Goal: Information Seeking & Learning: Learn about a topic

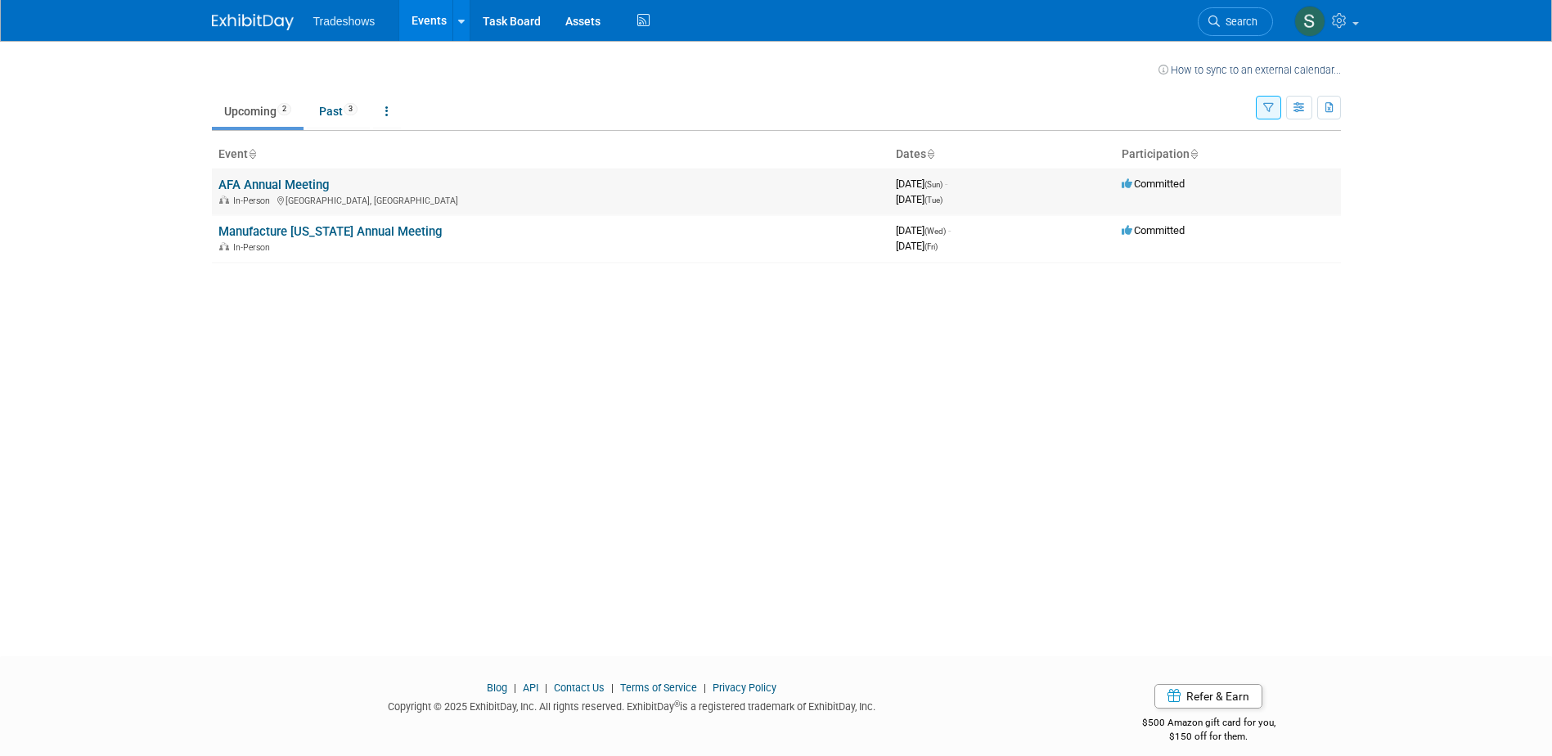
click at [271, 185] on link "AFA Annual Meeting" at bounding box center [273, 185] width 110 height 15
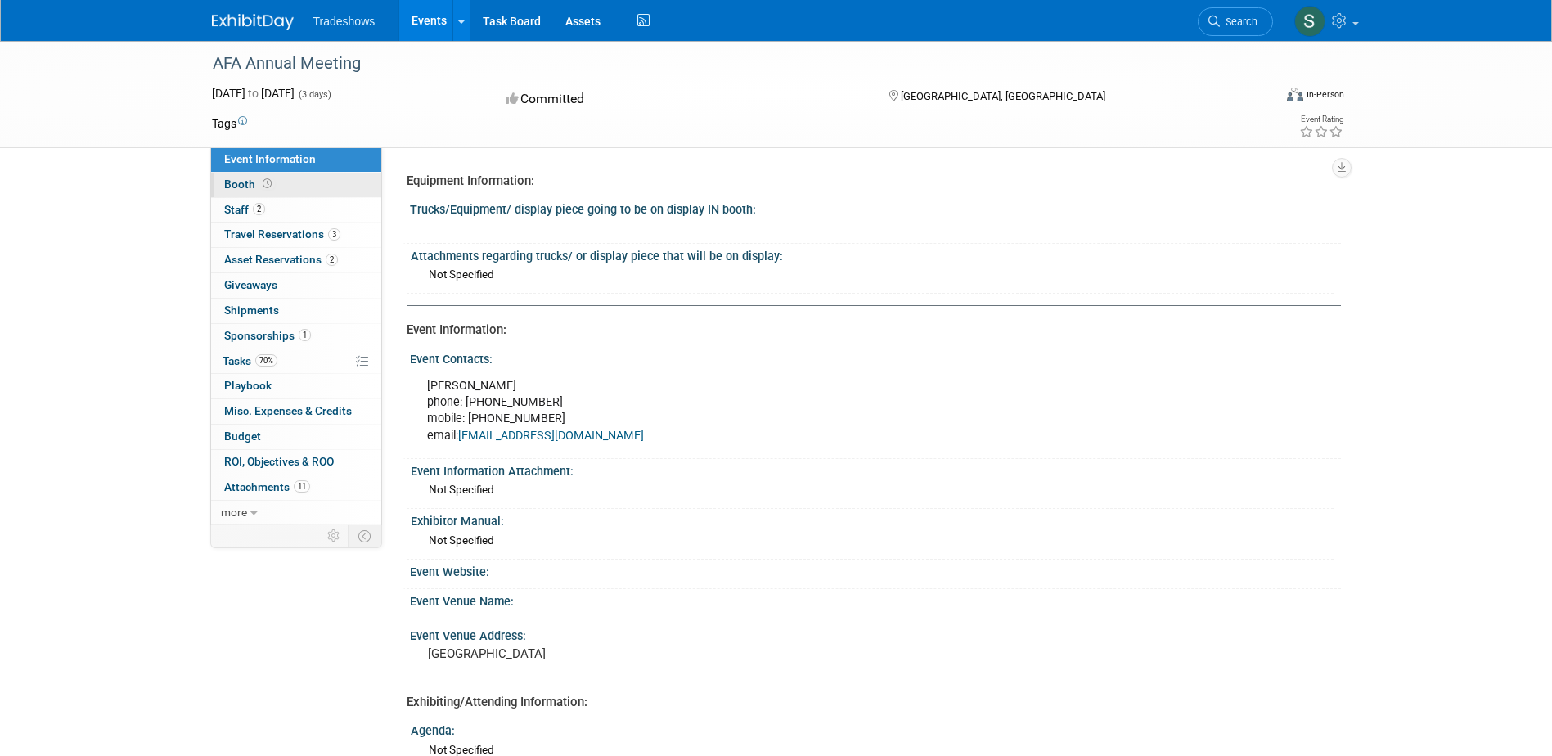
click at [254, 182] on span "Booth" at bounding box center [249, 184] width 51 height 13
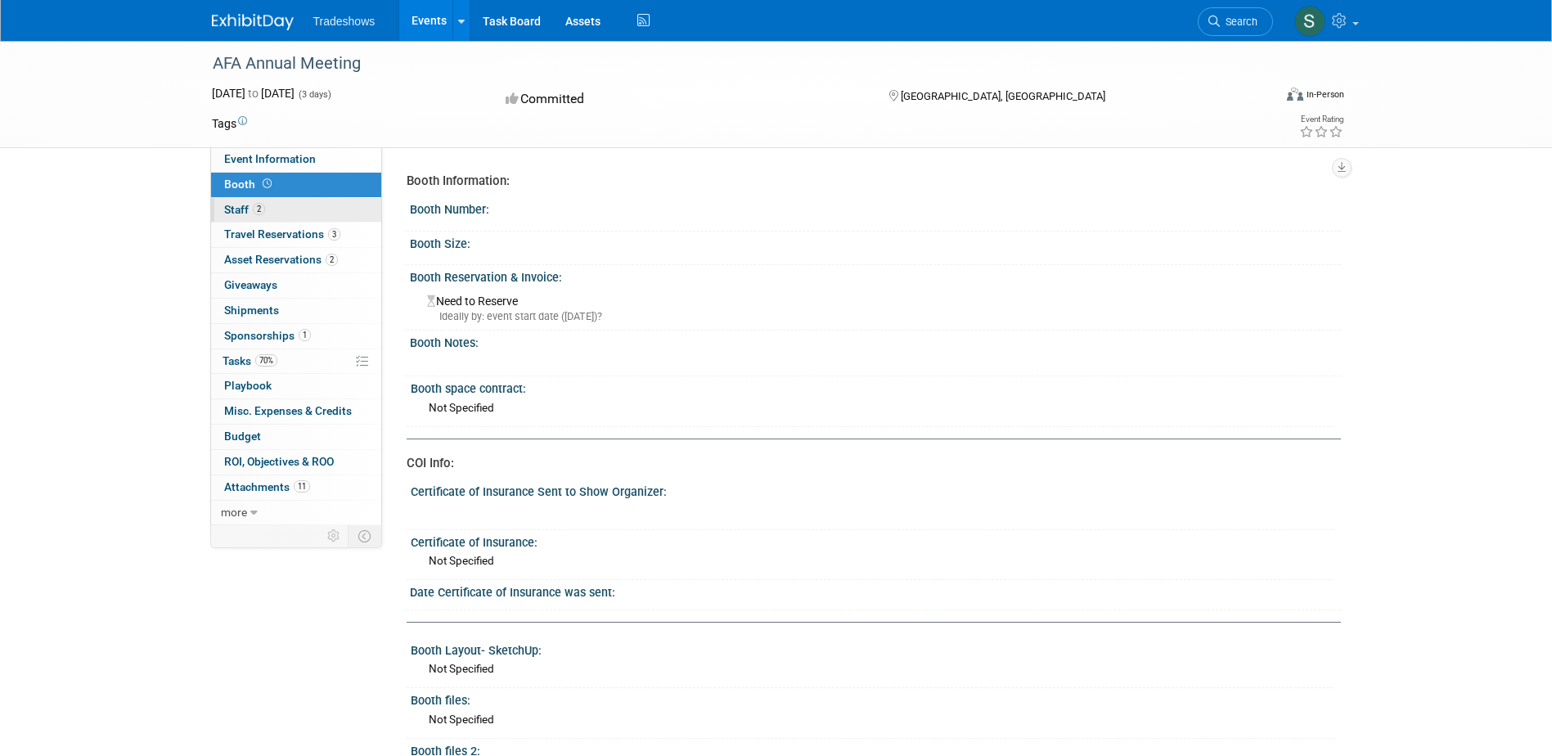
click at [255, 214] on span "2" at bounding box center [259, 209] width 12 height 12
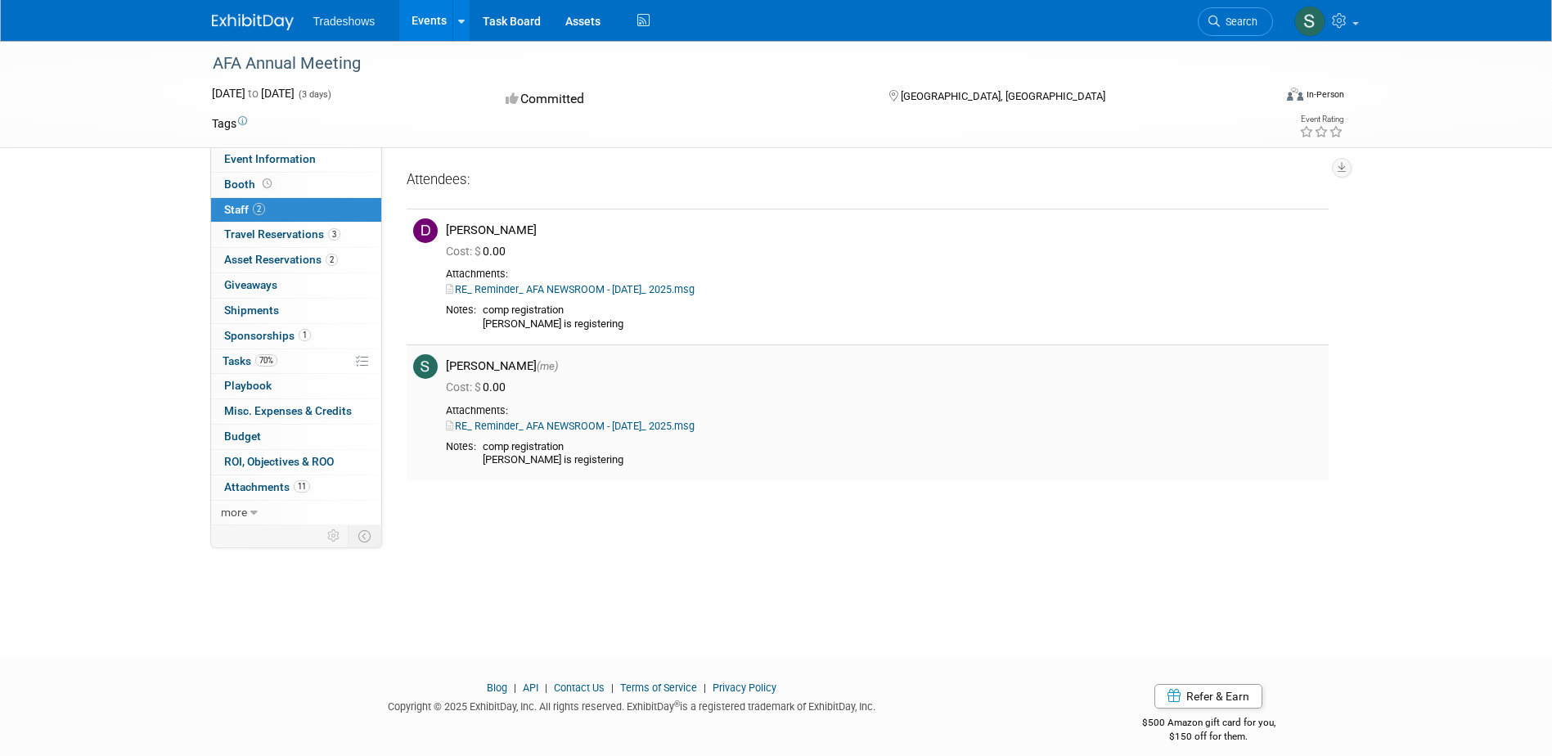
click at [568, 426] on link "RE_ Reminder_ AFA NEWSROOM - June 13_ 2025.msg" at bounding box center [570, 426] width 249 height 12
click at [283, 232] on span "Travel Reservations 3" at bounding box center [282, 233] width 116 height 13
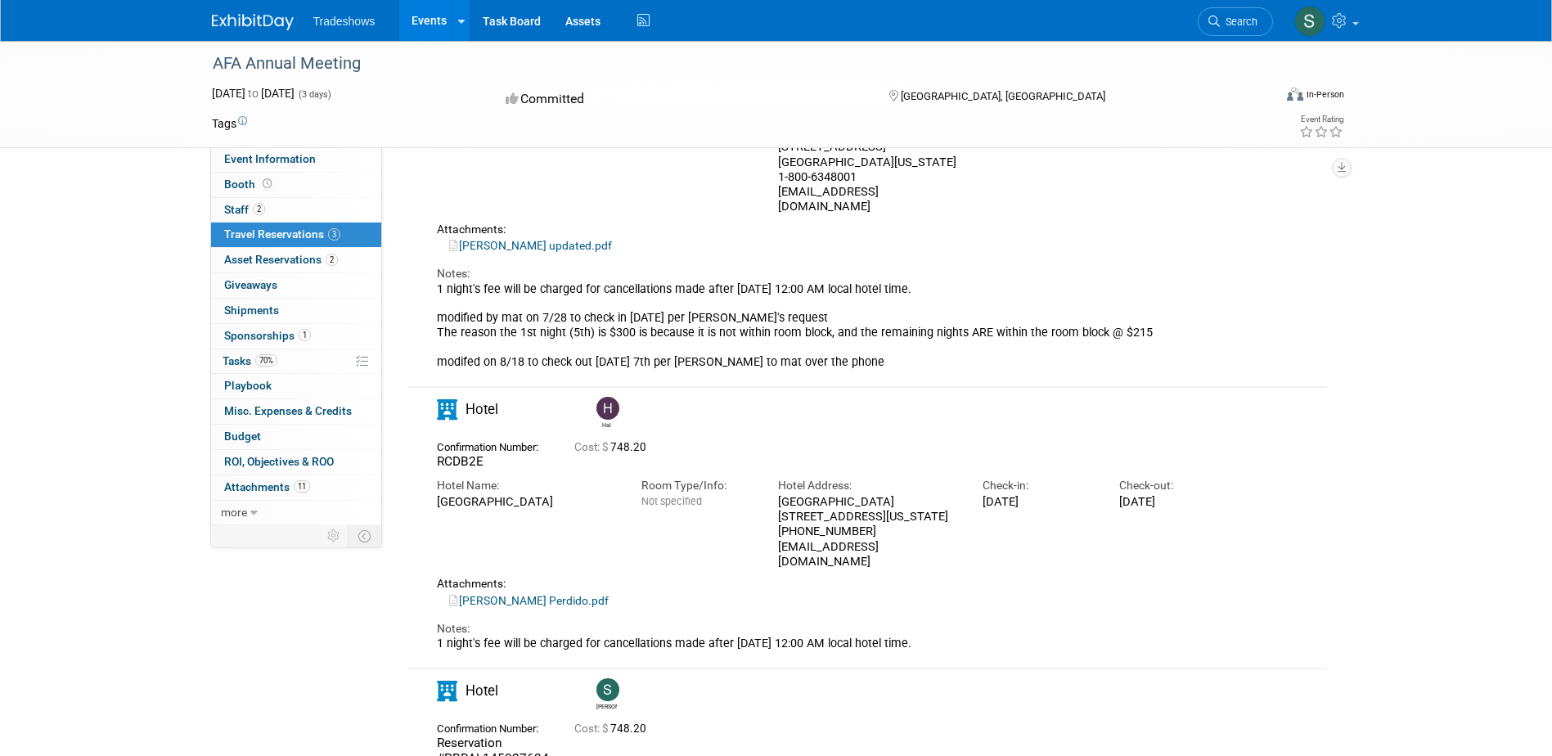
scroll to position [245, 0]
click at [281, 262] on span "Asset Reservations 2" at bounding box center [281, 259] width 114 height 13
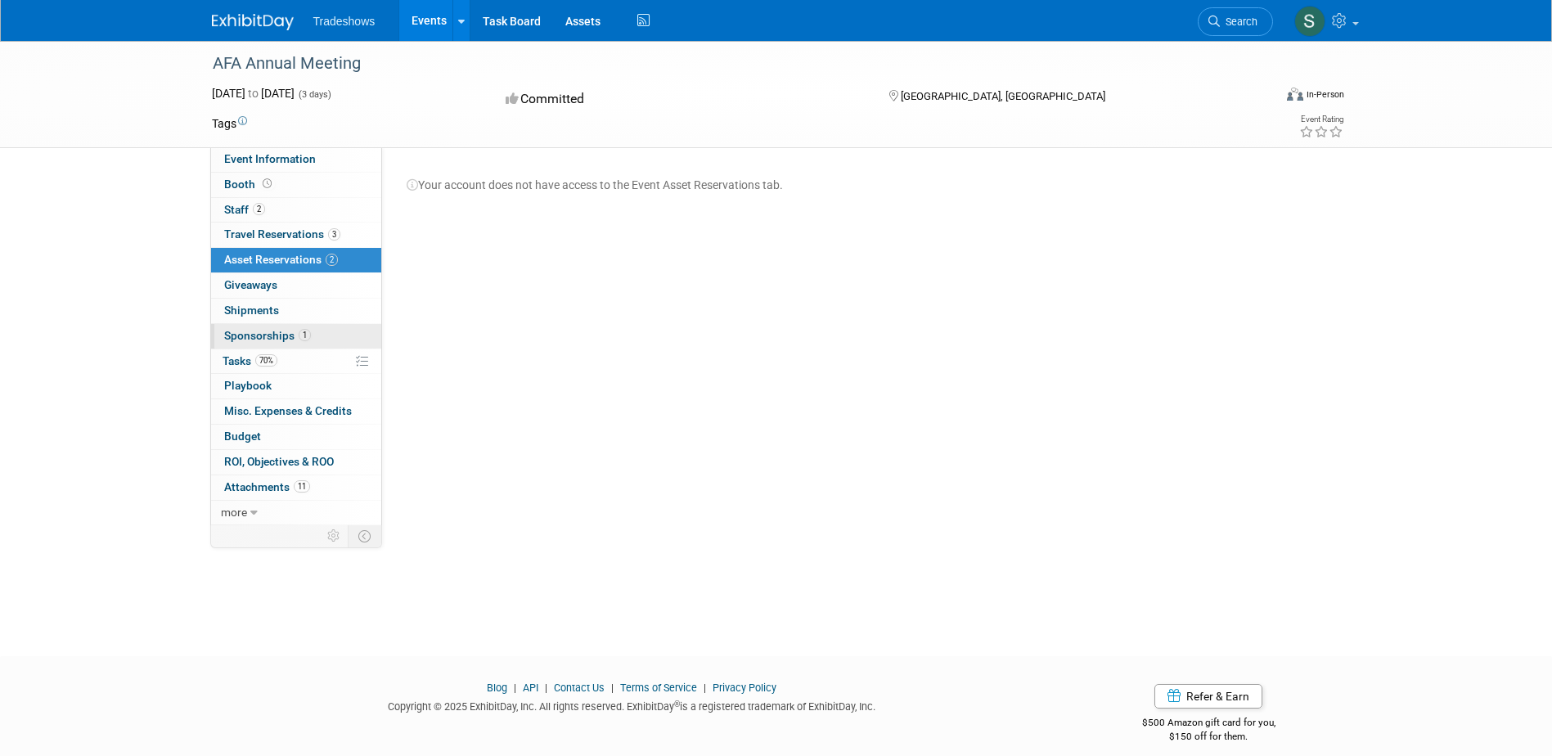
click at [278, 339] on span "Sponsorships 1" at bounding box center [267, 335] width 87 height 13
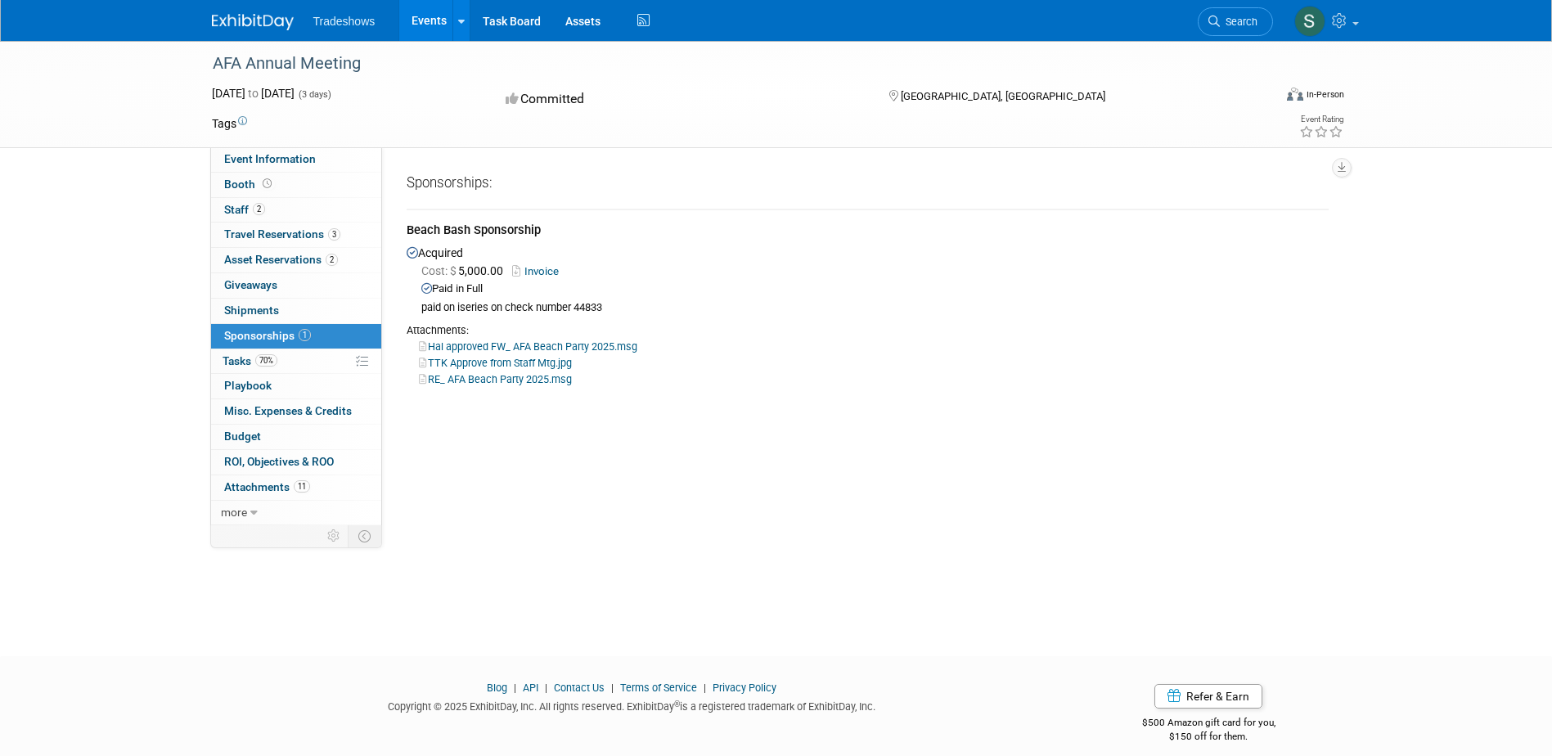
click at [489, 378] on link "RE_ AFA Beach Party 2025.msg" at bounding box center [495, 379] width 153 height 12
click at [517, 338] on div "Hal approved FW_ AFA Beach Party 2025.msg" at bounding box center [868, 346] width 922 height 16
click at [516, 347] on link "Hal approved FW_ AFA Beach Party 2025.msg" at bounding box center [528, 346] width 218 height 12
click at [211, 503] on link "more" at bounding box center [296, 513] width 170 height 25
click at [477, 357] on link "TTK Approve from Staff Mtg.jpg" at bounding box center [495, 363] width 153 height 12
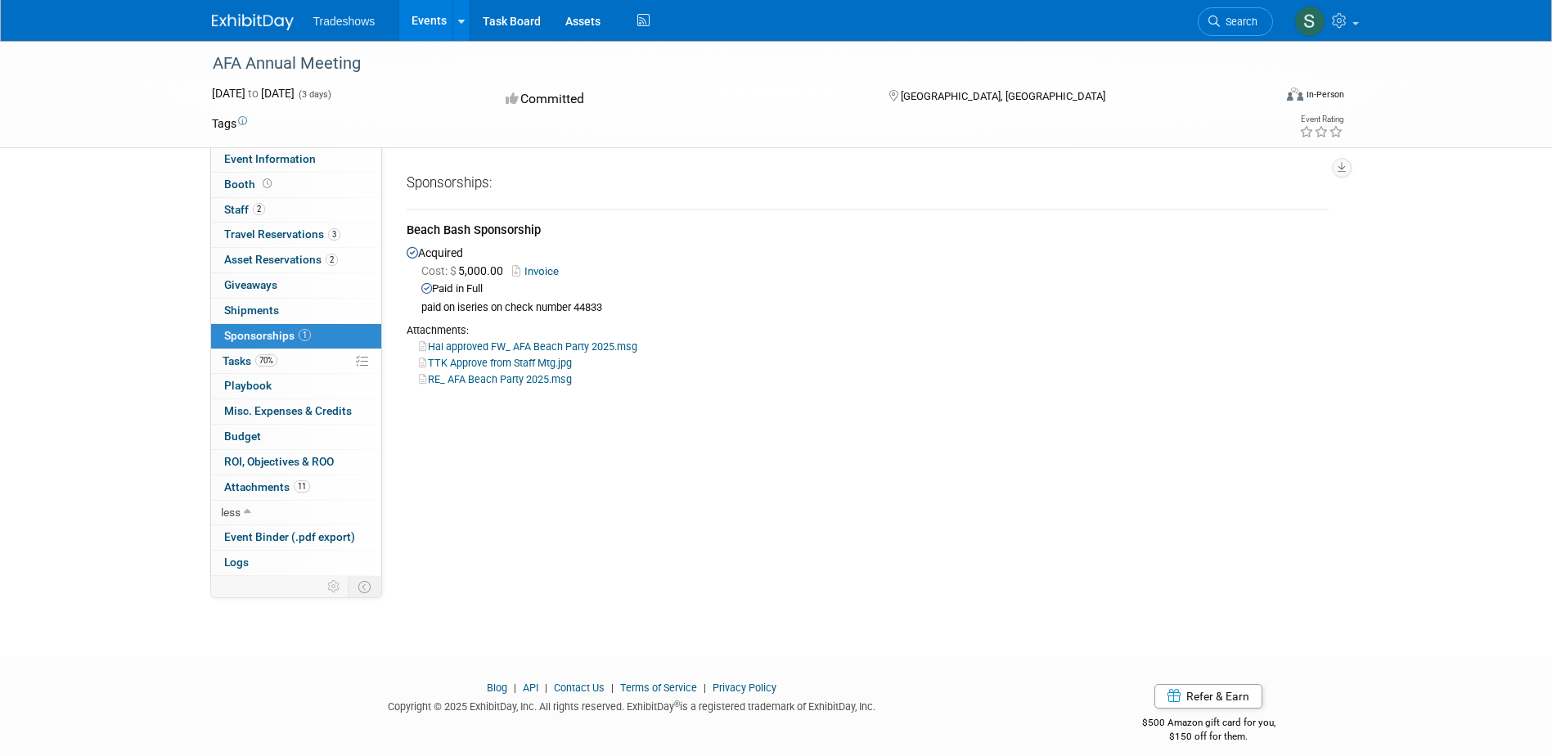
click at [1146, 408] on div "Equipment Information: Trucks/Equipment/ display piece going to be on display I…" at bounding box center [861, 361] width 959 height 429
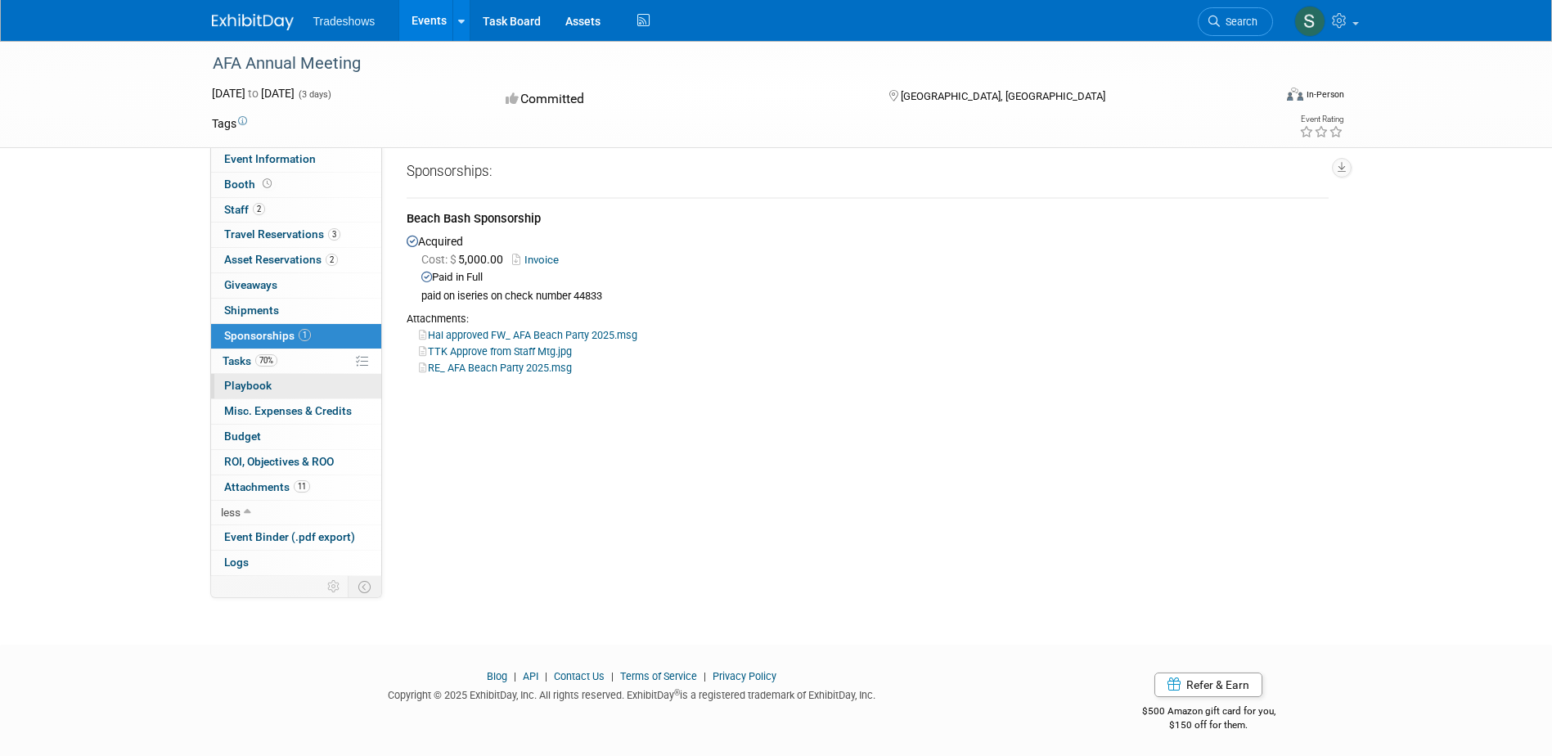
scroll to position [15, 0]
click at [284, 488] on span "Attachments 11" at bounding box center [267, 486] width 86 height 13
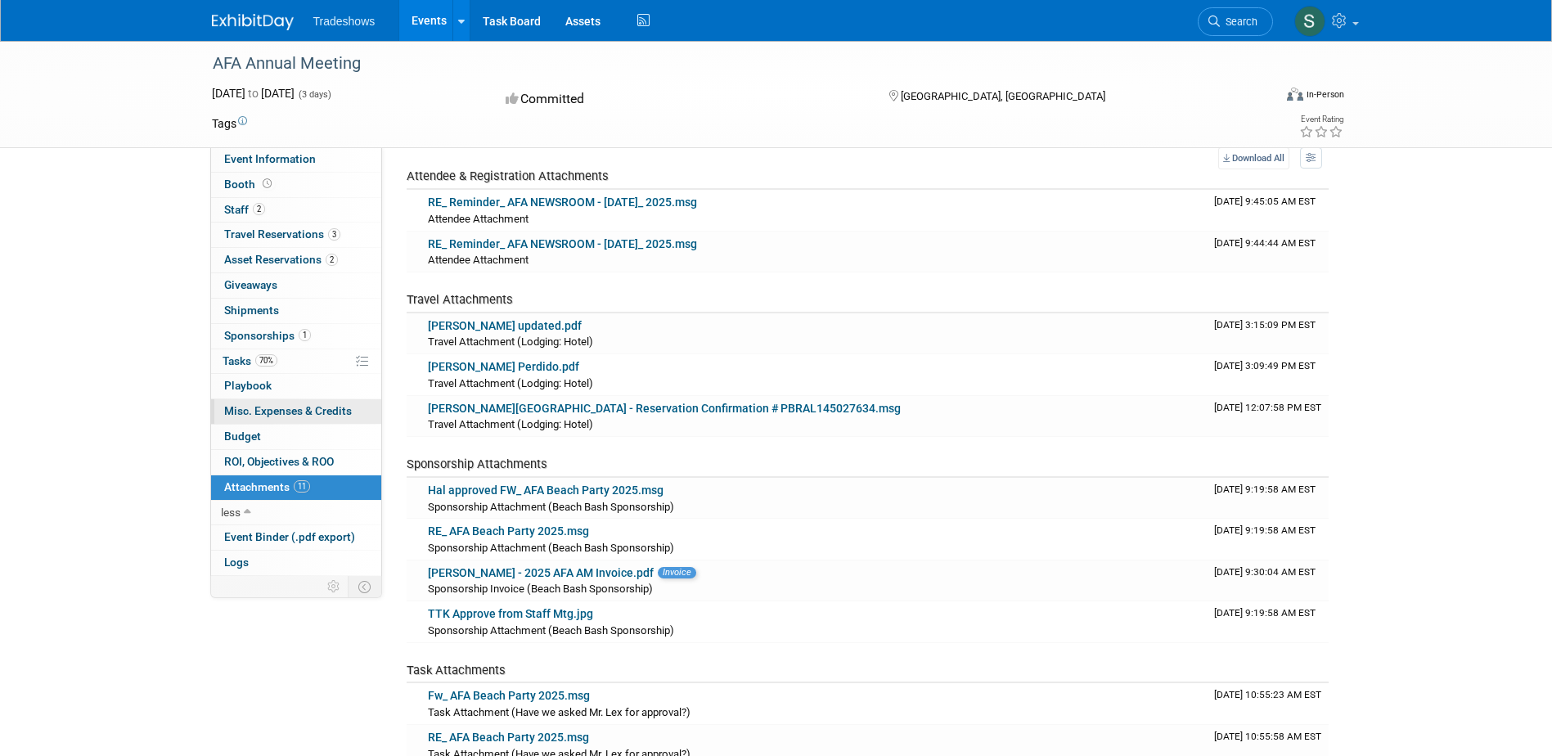
scroll to position [0, 0]
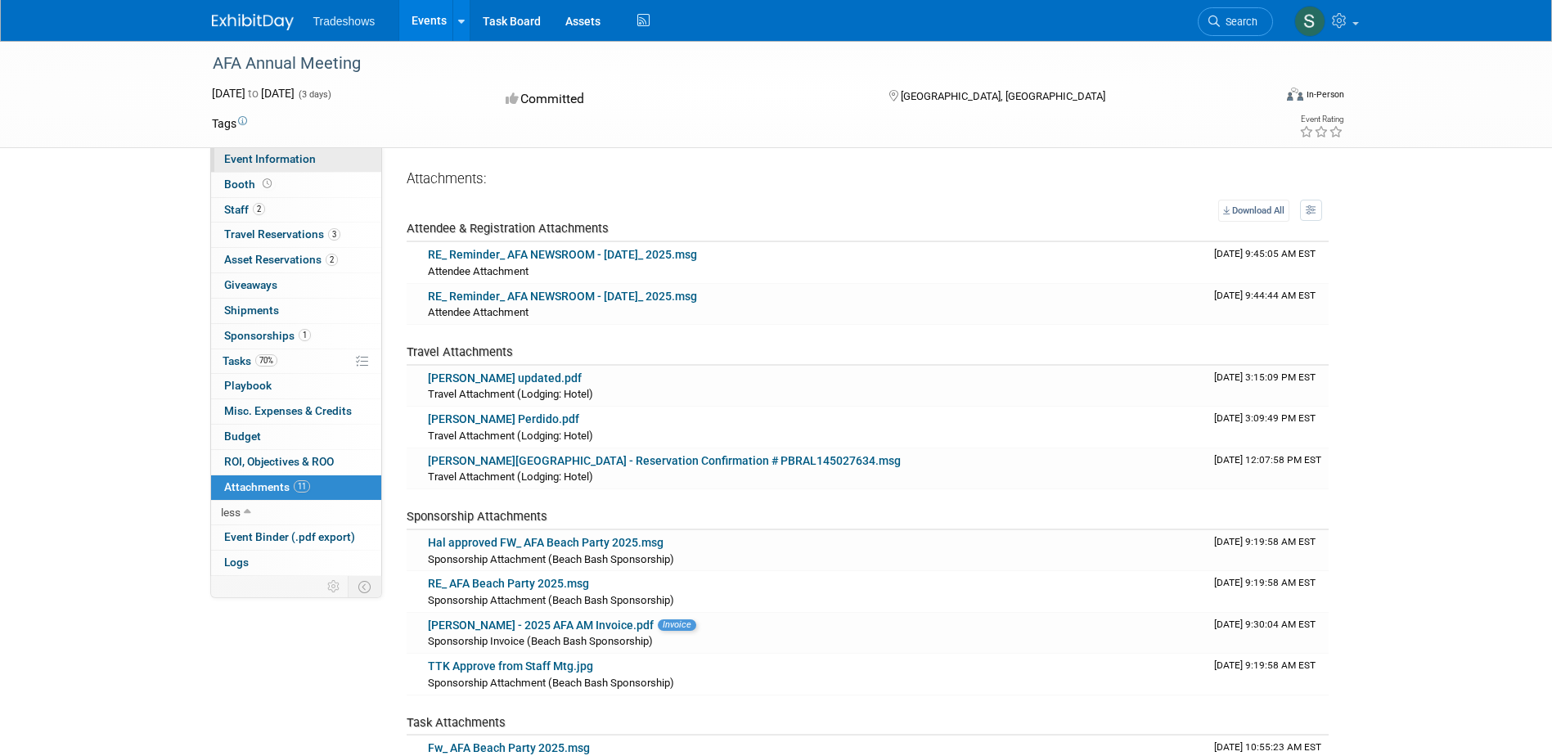
click at [293, 153] on span "Event Information" at bounding box center [270, 158] width 92 height 13
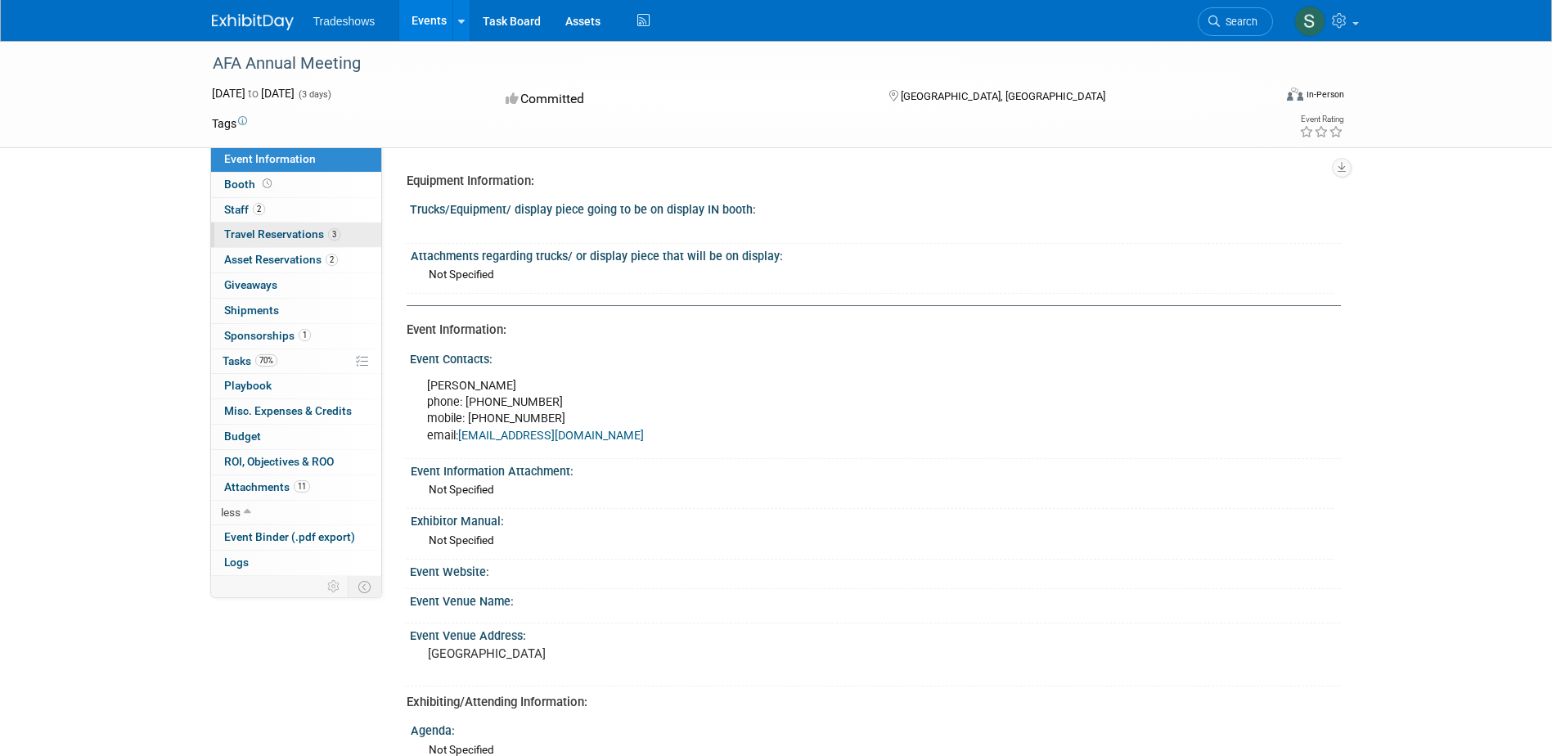
click at [294, 236] on span "Travel Reservations 3" at bounding box center [282, 233] width 116 height 13
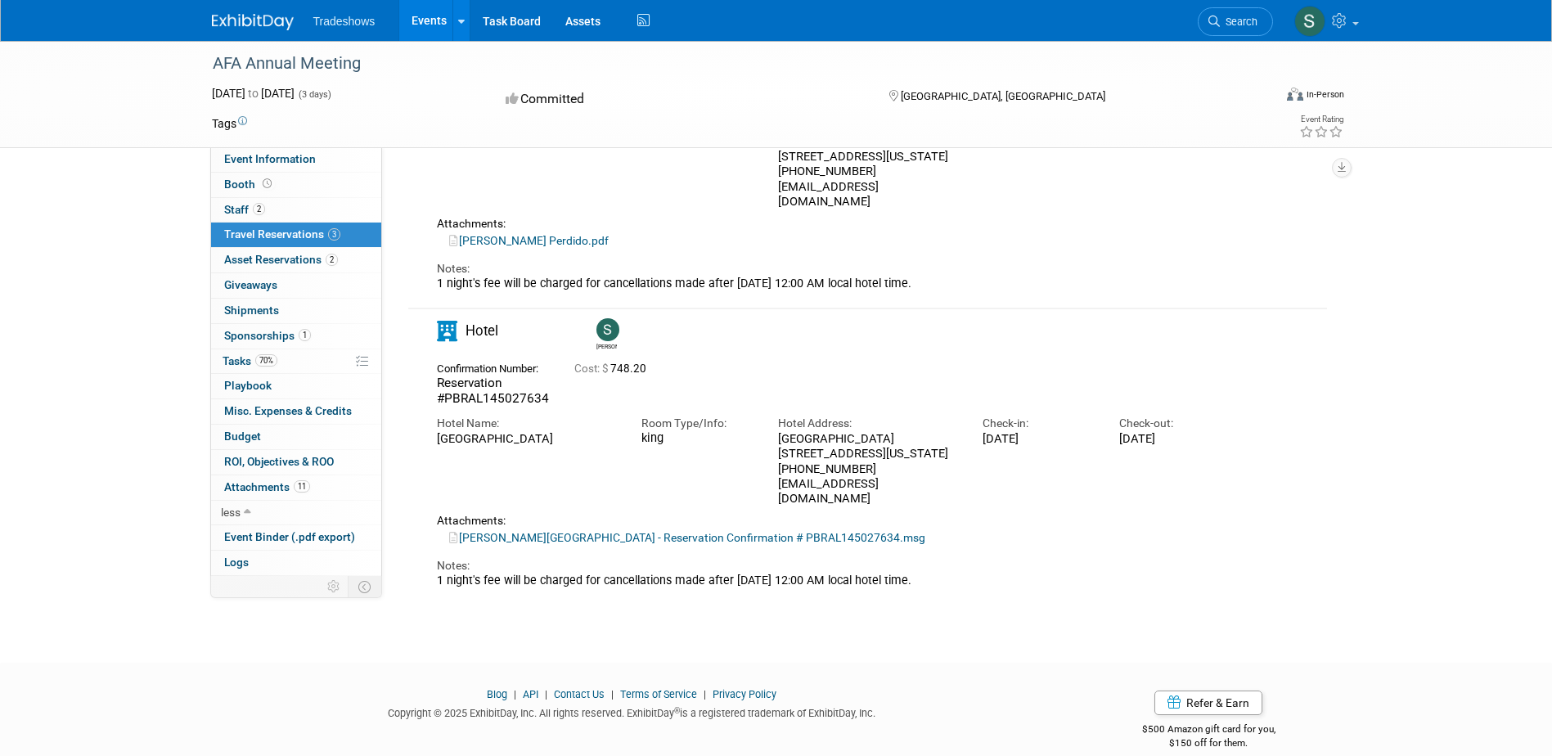
scroll to position [643, 0]
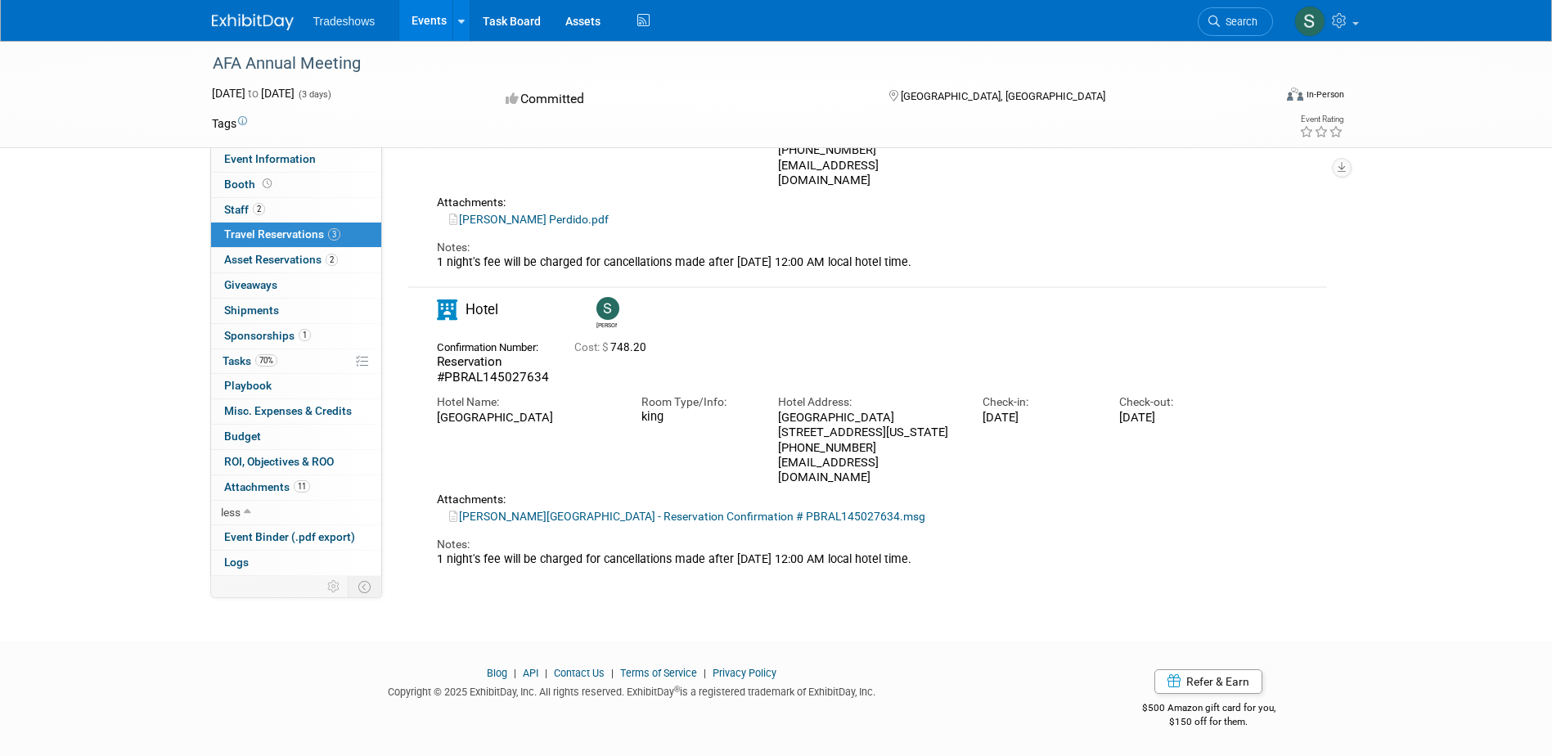
click at [543, 511] on link "Scott Perdido Beach Resort - Reservation Confirmation # PBRAL145027634.msg" at bounding box center [687, 516] width 476 height 13
click at [973, 341] on div "Confirmation Number: Reservation #PBRAL145027634 Cost: $ 748.20" at bounding box center [835, 361] width 820 height 50
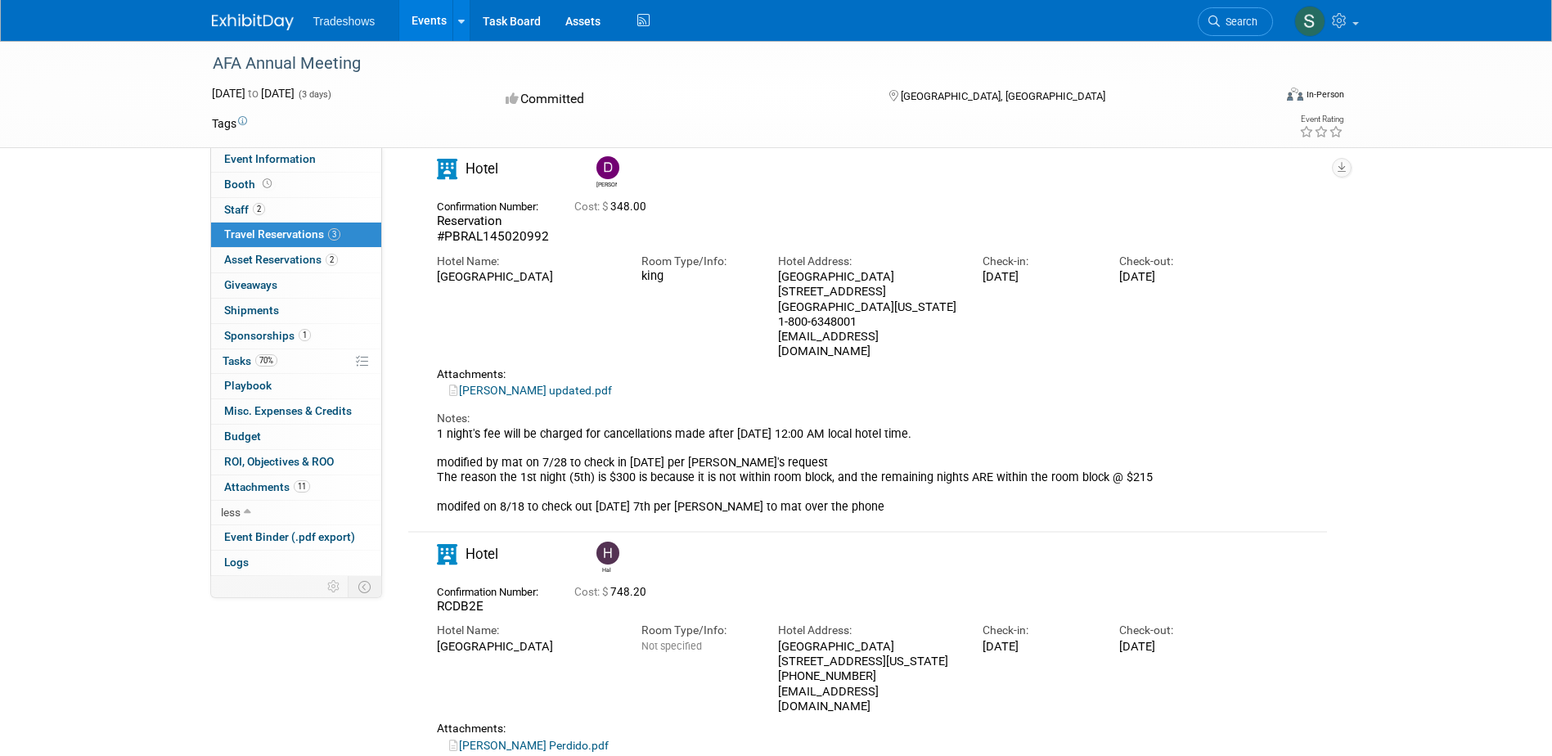
scroll to position [0, 0]
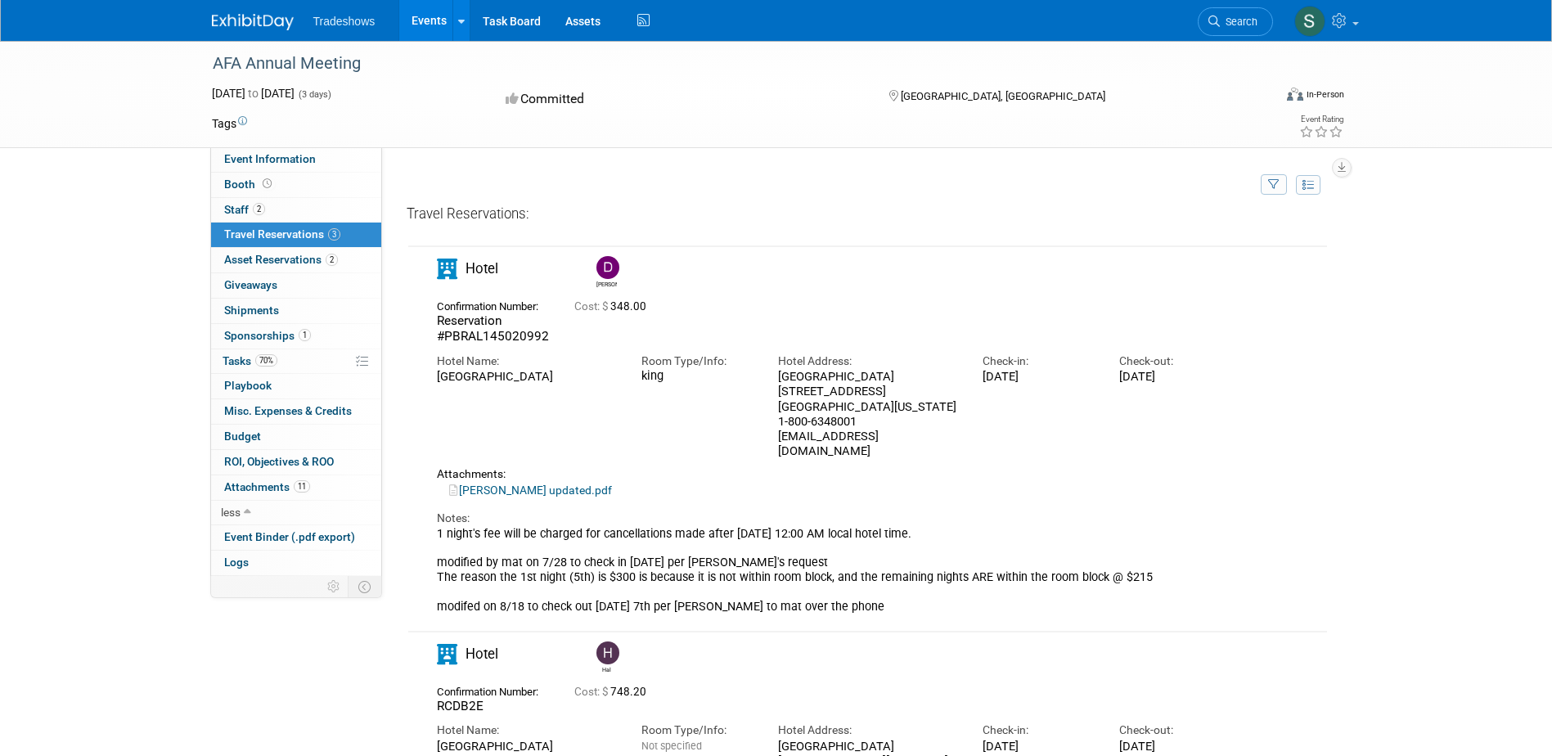
click at [430, 11] on link "Events" at bounding box center [429, 20] width 60 height 41
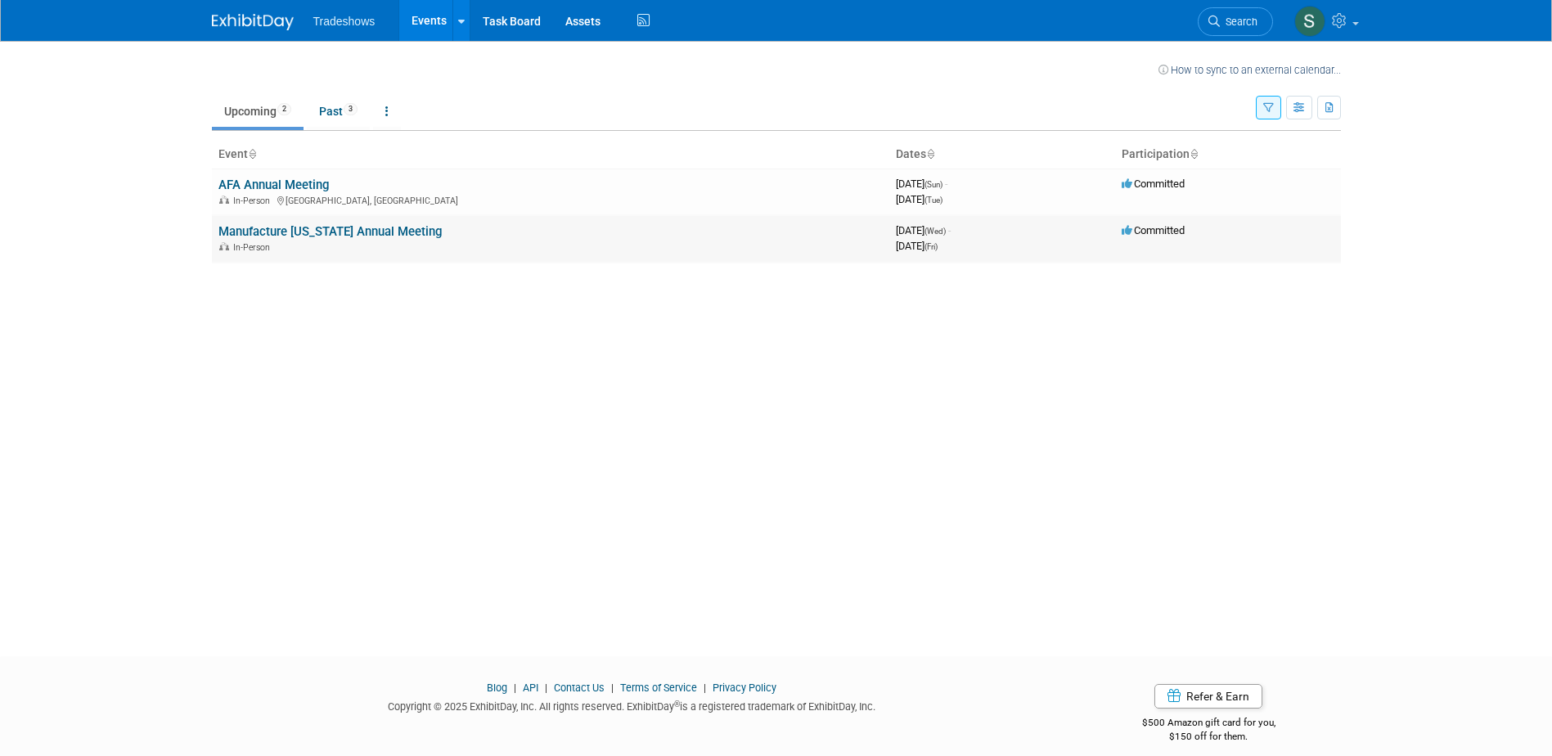
click at [281, 232] on link "Manufacture [US_STATE] Annual Meeting" at bounding box center [329, 231] width 223 height 15
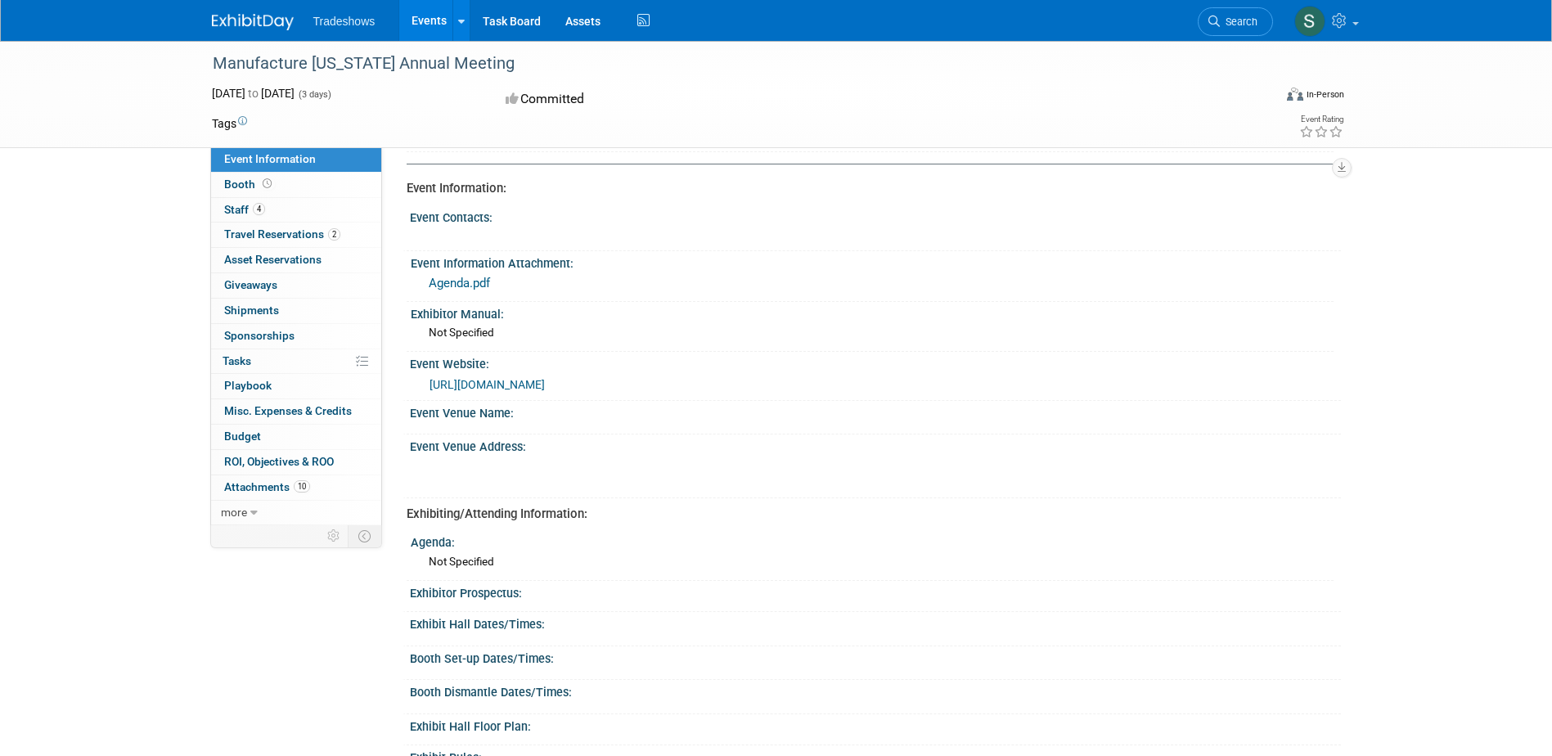
scroll to position [164, 0]
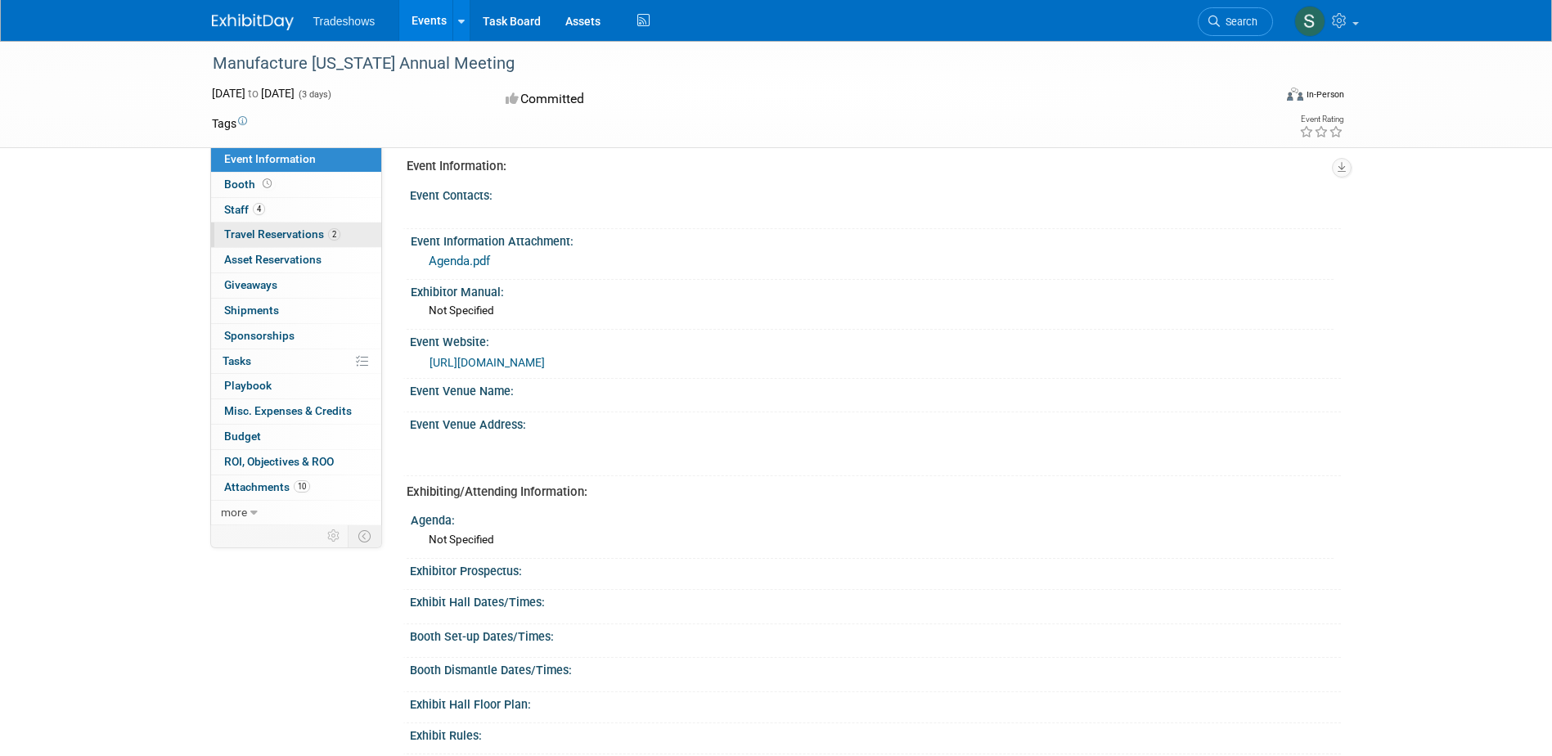
click at [289, 235] on span "Travel Reservations 2" at bounding box center [282, 233] width 116 height 13
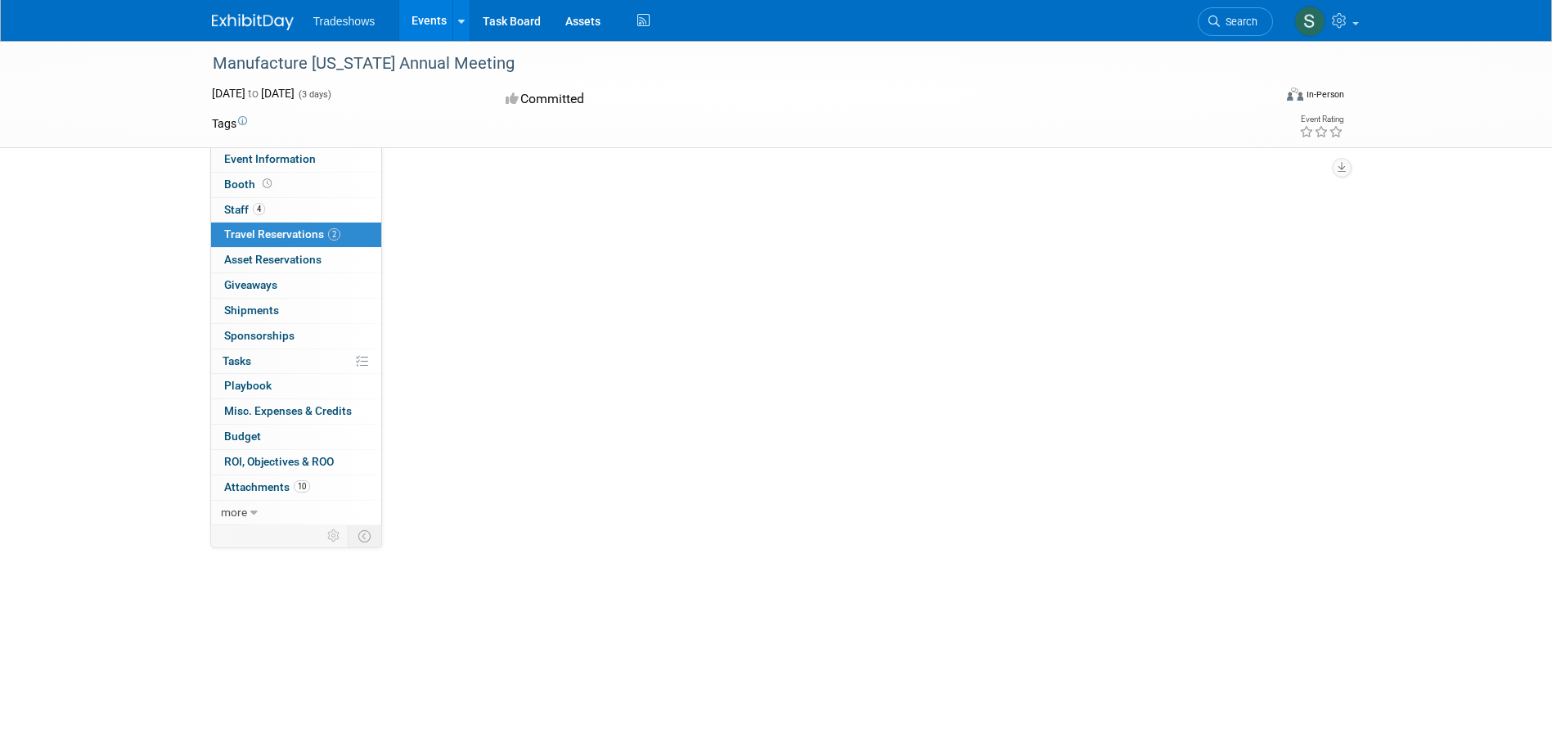
scroll to position [0, 0]
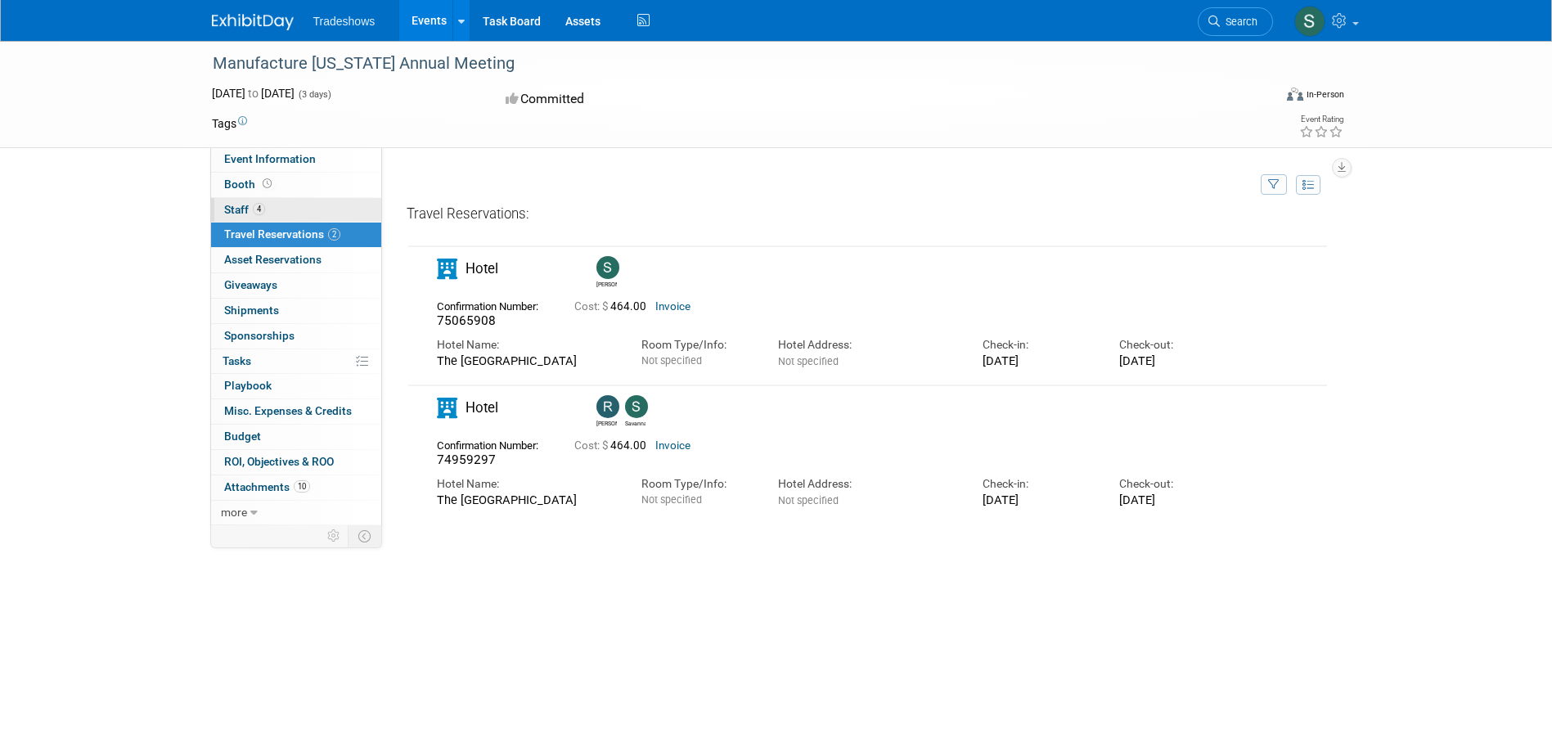
click at [285, 208] on link "4 Staff 4" at bounding box center [296, 210] width 170 height 25
